Goal: Transaction & Acquisition: Purchase product/service

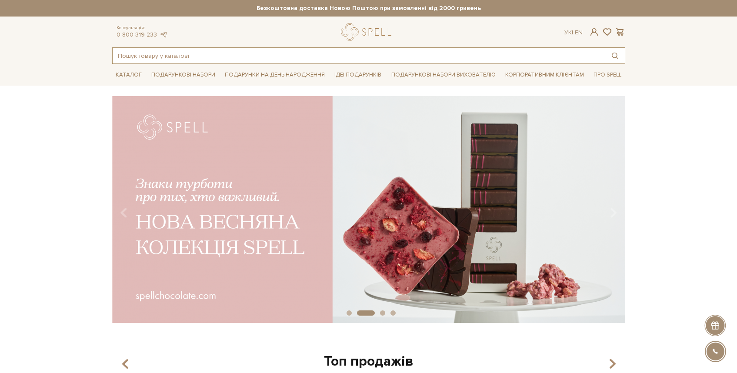
click at [148, 56] on input "text" at bounding box center [359, 56] width 492 height 16
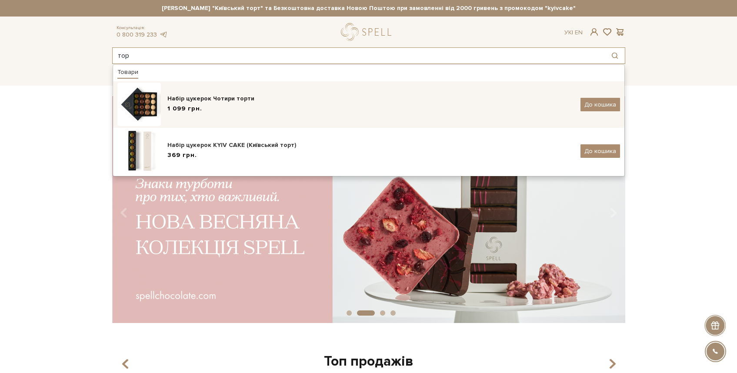
type input "тор"
click at [175, 102] on div "Набір цукерок Чотири торти" at bounding box center [370, 98] width 406 height 9
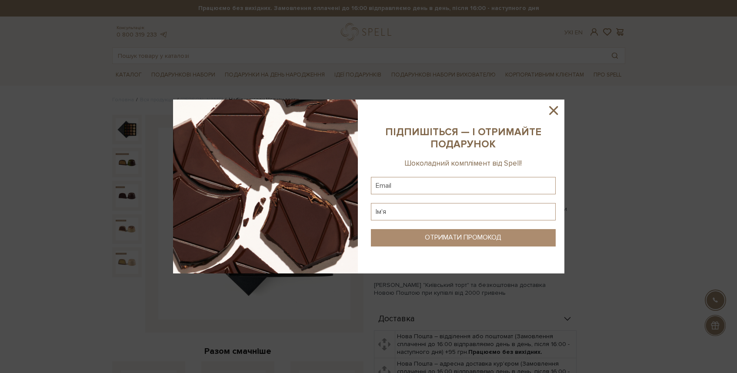
click at [551, 108] on icon at bounding box center [553, 110] width 9 height 9
